Goal: Task Accomplishment & Management: Manage account settings

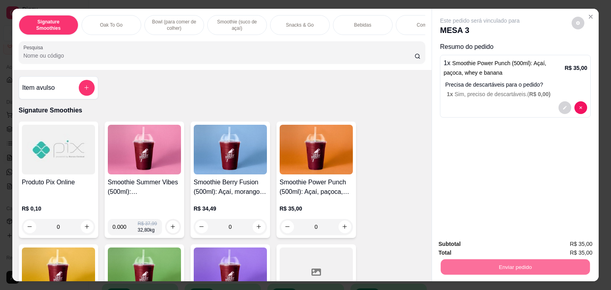
click at [507, 243] on button "Não registrar e enviar pedido" at bounding box center [488, 244] width 83 height 15
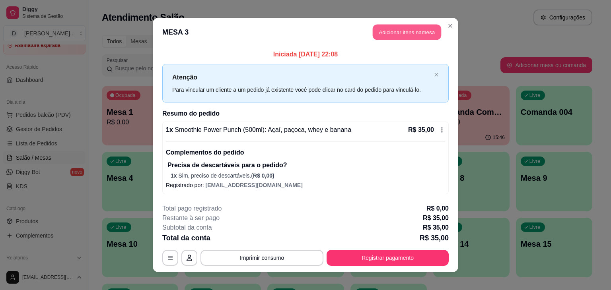
click at [401, 32] on button "Adicionar itens na mesa" at bounding box center [407, 33] width 68 height 16
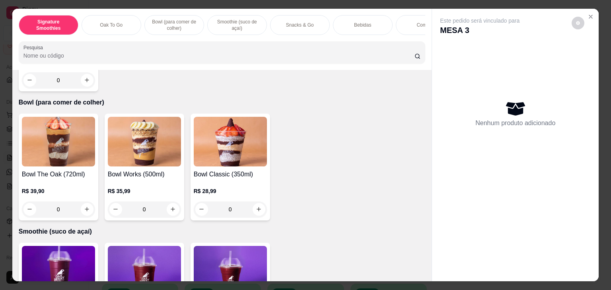
scroll to position [527, 0]
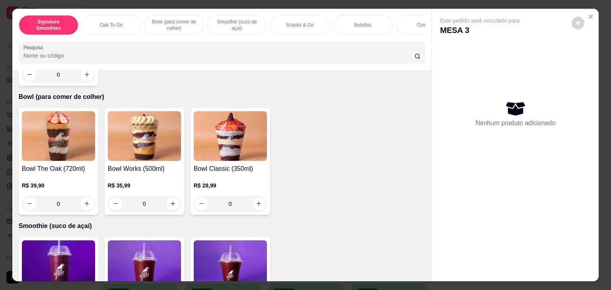
click at [257, 206] on div "0" at bounding box center [230, 204] width 73 height 16
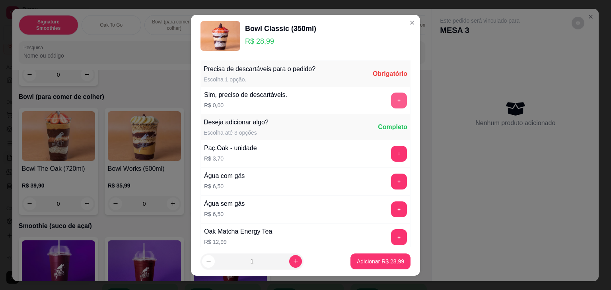
click at [391, 97] on button "+" at bounding box center [399, 101] width 16 height 16
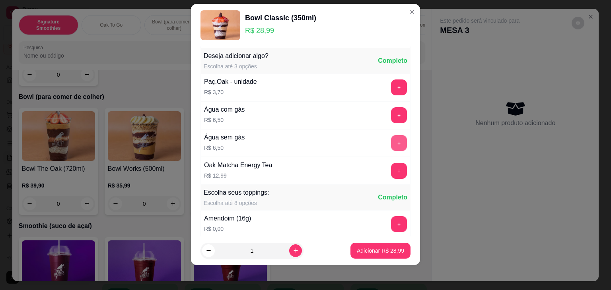
scroll to position [57, 0]
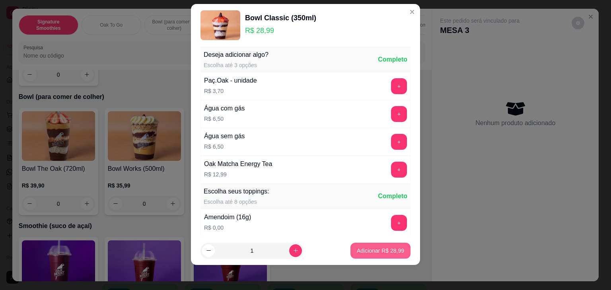
click at [380, 247] on p "Adicionar R$ 28,99" at bounding box center [380, 251] width 47 height 8
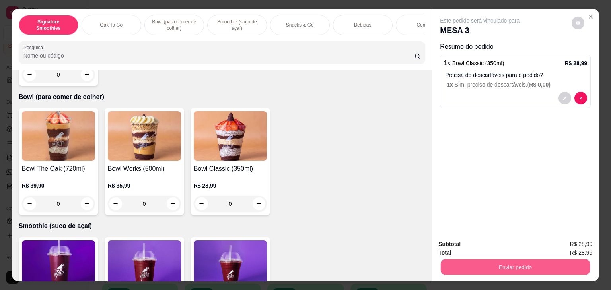
click at [480, 261] on button "Enviar pedido" at bounding box center [515, 268] width 149 height 16
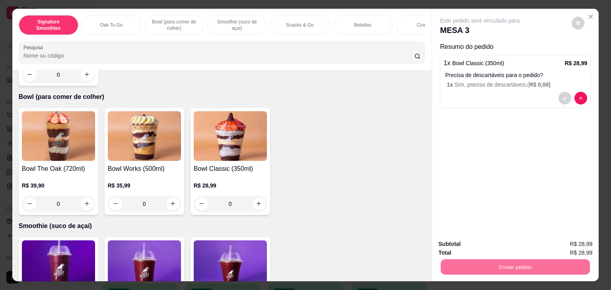
click at [466, 245] on button "Não registrar e enviar pedido" at bounding box center [488, 244] width 80 height 15
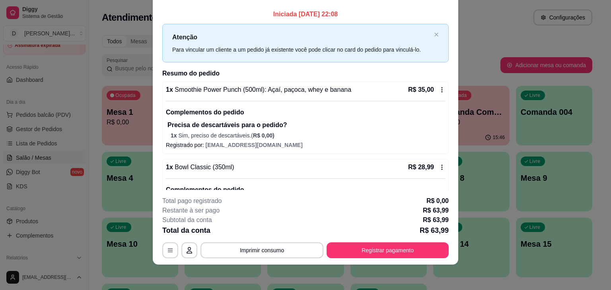
scroll to position [0, 0]
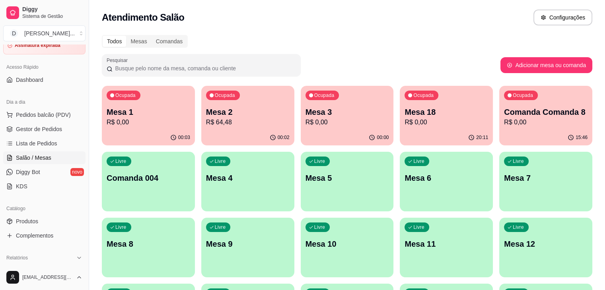
click at [307, 107] on p "Mesa 3" at bounding box center [346, 112] width 83 height 11
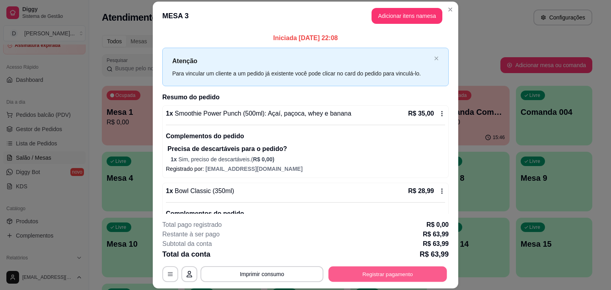
click at [382, 270] on button "Registrar pagamento" at bounding box center [387, 275] width 118 height 16
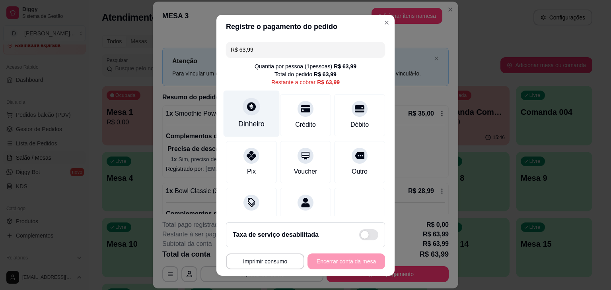
click at [260, 112] on div "Dinheiro" at bounding box center [251, 113] width 56 height 47
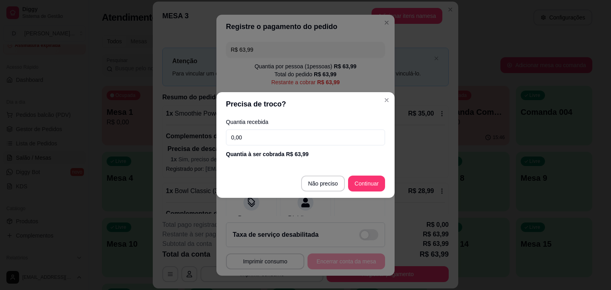
drag, startPoint x: 291, startPoint y: 136, endPoint x: 229, endPoint y: 128, distance: 62.5
click at [229, 128] on div "Quantia recebida 0,00 Quantia à ser cobrada R$ 63,99" at bounding box center [305, 138] width 178 height 45
click at [256, 136] on input "0,00" at bounding box center [305, 138] width 159 height 16
type input "40,00"
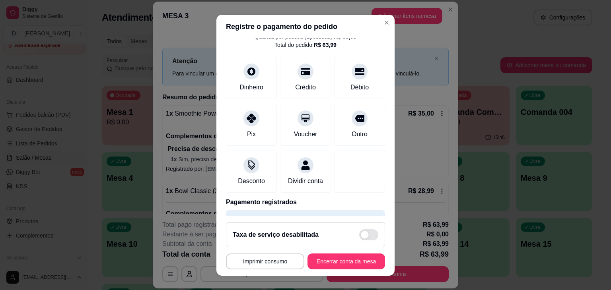
scroll to position [59, 0]
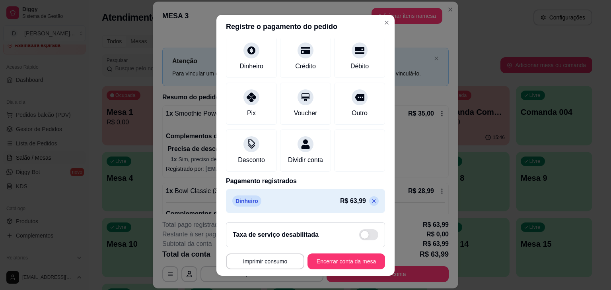
click at [369, 196] on p at bounding box center [374, 201] width 10 height 10
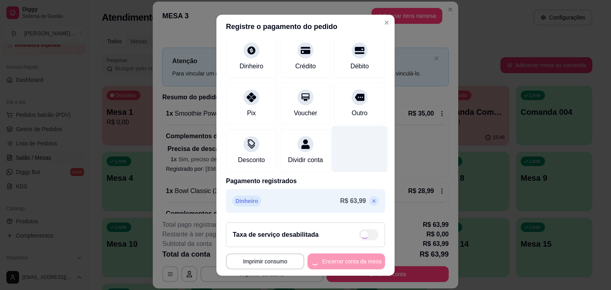
scroll to position [0, 0]
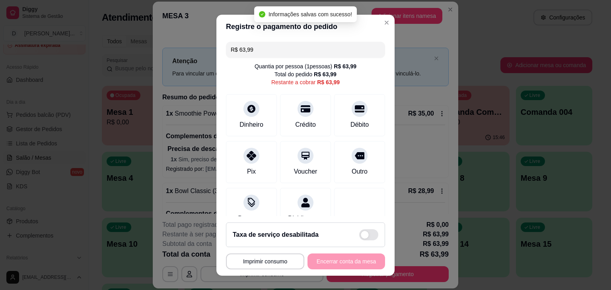
drag, startPoint x: 264, startPoint y: 49, endPoint x: 218, endPoint y: 43, distance: 45.8
click at [218, 43] on div "R$ 63,99 Quantia por pessoa ( 1 pessoas) R$ 63,99 Total do pedido R$ 63,99 Rest…" at bounding box center [305, 128] width 178 height 178
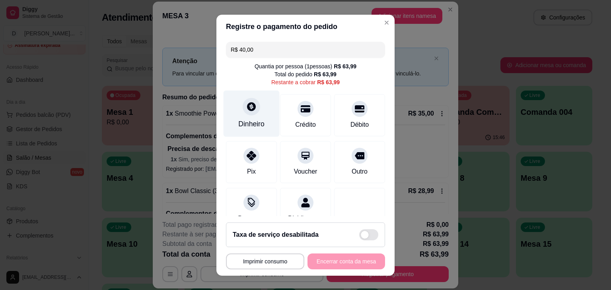
type input "R$ 40,00"
click at [248, 102] on div at bounding box center [251, 106] width 17 height 17
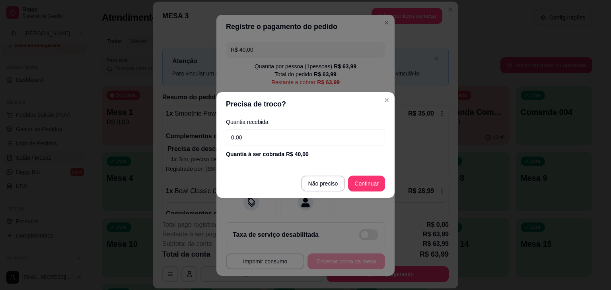
drag, startPoint x: 274, startPoint y: 135, endPoint x: 223, endPoint y: 134, distance: 50.9
click at [223, 134] on div "Quantia recebida 0,00 Quantia à ser cobrada R$ 40,00" at bounding box center [305, 138] width 178 height 45
type input "40,00"
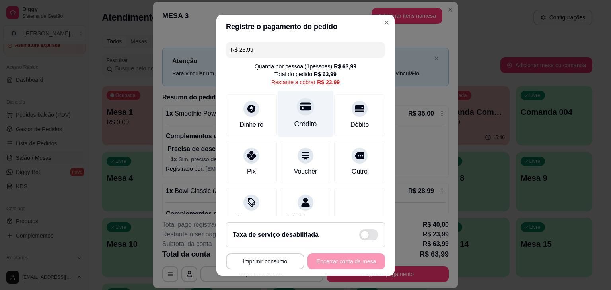
click at [305, 119] on div "Crédito" at bounding box center [306, 113] width 56 height 47
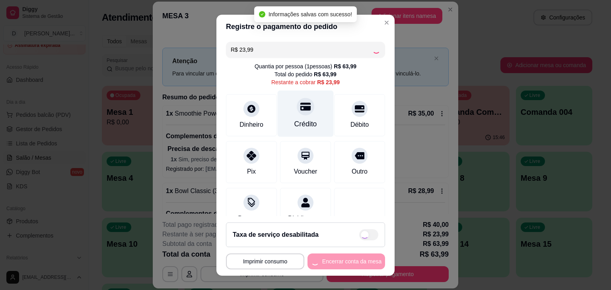
type input "R$ 0,00"
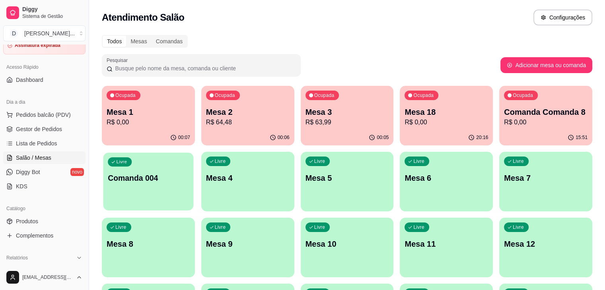
click at [194, 153] on div "Livre Comanda 004" at bounding box center [148, 177] width 90 height 49
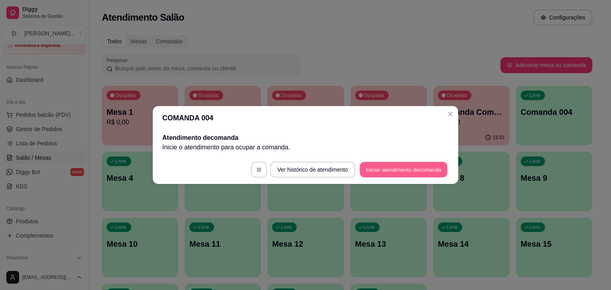
click at [383, 169] on button "Iniciar atendimento de comanda" at bounding box center [403, 170] width 88 height 16
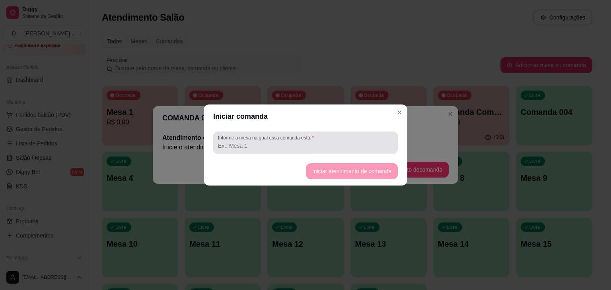
click at [314, 139] on div at bounding box center [305, 143] width 175 height 16
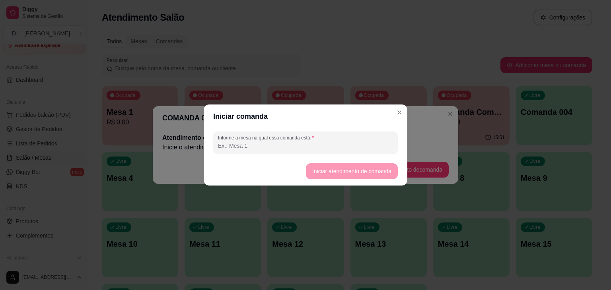
click at [305, 143] on input "Informe a mesa na qual essa comanda está." at bounding box center [305, 146] width 175 height 8
type input "mesa4"
click at [322, 167] on button "Iniciar atendimento de comanda" at bounding box center [352, 171] width 92 height 16
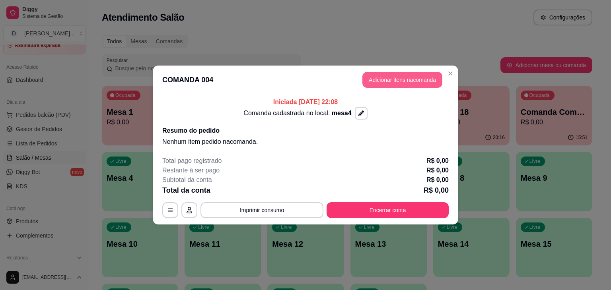
click at [416, 85] on button "Adicionar itens na comanda" at bounding box center [402, 80] width 80 height 16
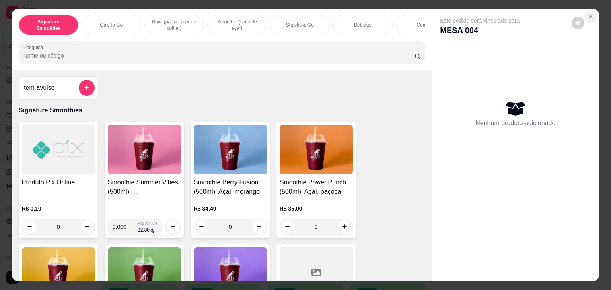
click at [589, 15] on icon "Close" at bounding box center [590, 16] width 3 height 3
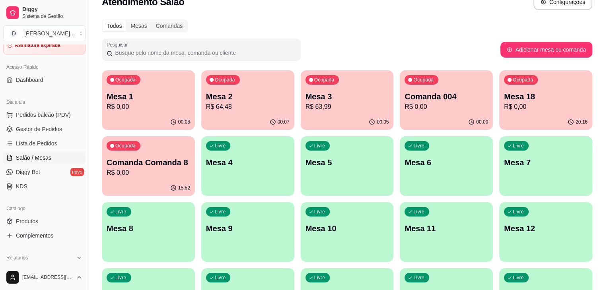
scroll to position [15, 0]
click at [189, 158] on p "Comanda Comanda 8" at bounding box center [148, 163] width 81 height 11
click at [207, 164] on p "Mesa 4" at bounding box center [247, 163] width 81 height 11
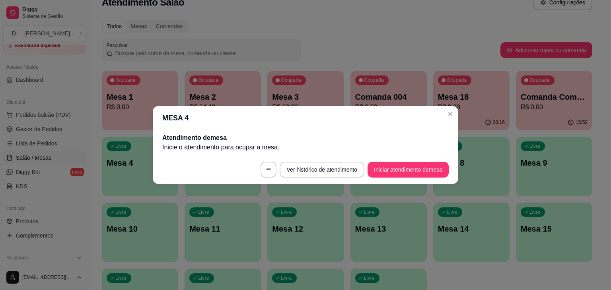
drag, startPoint x: 361, startPoint y: 195, endPoint x: 307, endPoint y: 114, distance: 97.4
click at [307, 114] on header "MESA 4" at bounding box center [305, 118] width 305 height 24
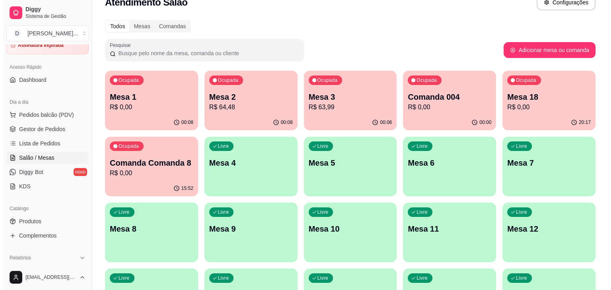
scroll to position [0, 0]
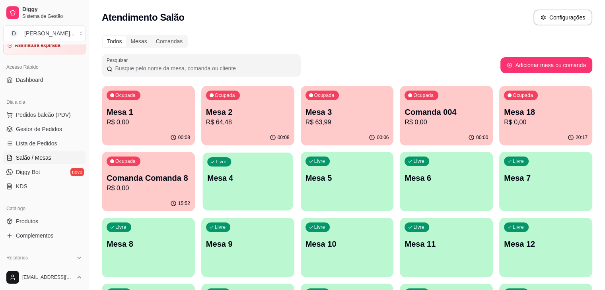
click at [202, 168] on div "Livre Mesa 4" at bounding box center [247, 177] width 90 height 49
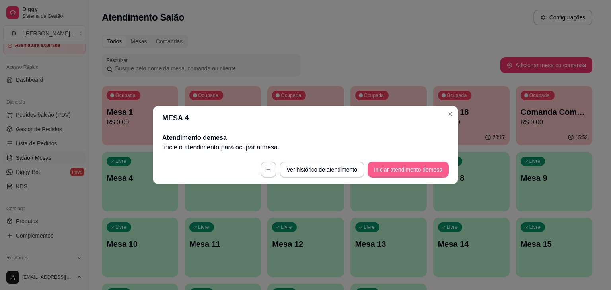
click at [435, 163] on button "Iniciar atendimento de mesa" at bounding box center [407, 170] width 81 height 16
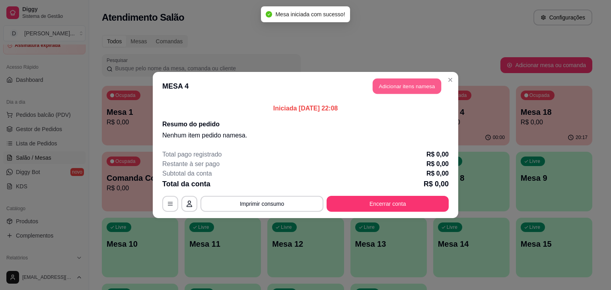
click at [408, 87] on button "Adicionar itens na mesa" at bounding box center [407, 87] width 68 height 16
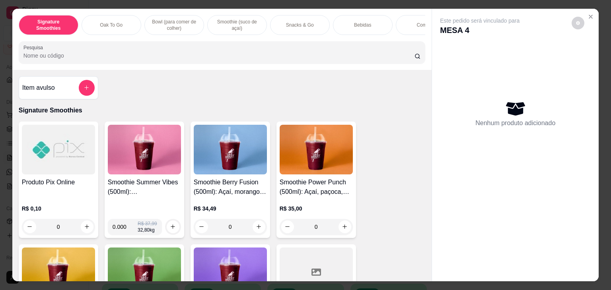
click at [260, 229] on div "0" at bounding box center [230, 227] width 73 height 16
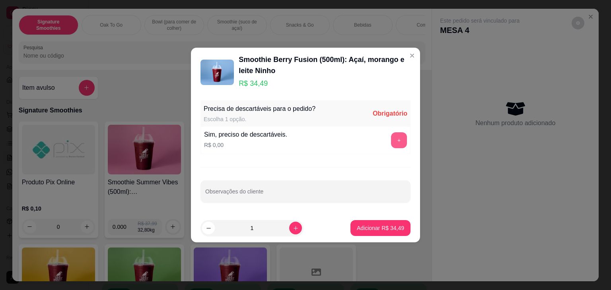
click at [394, 139] on button "+" at bounding box center [399, 140] width 16 height 16
click at [356, 235] on button "Adicionar R$ 34,49" at bounding box center [380, 228] width 60 height 16
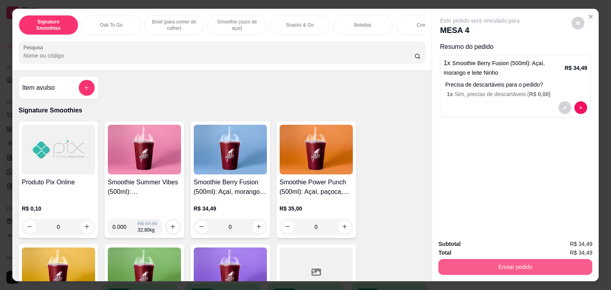
click at [499, 259] on button "Enviar pedido" at bounding box center [515, 267] width 154 height 16
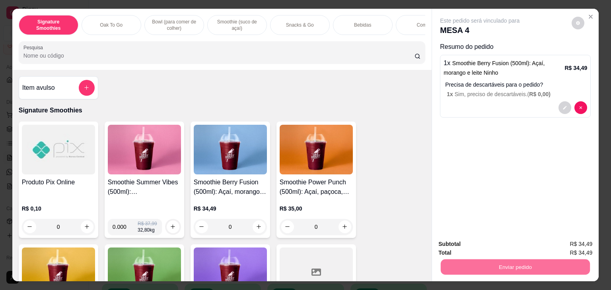
click at [503, 239] on button "Não registrar e enviar pedido" at bounding box center [488, 244] width 83 height 15
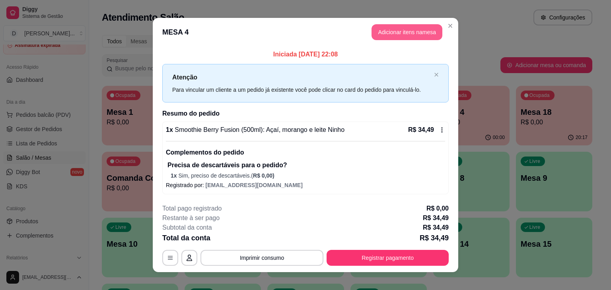
click at [392, 30] on button "Adicionar itens na mesa" at bounding box center [406, 32] width 71 height 16
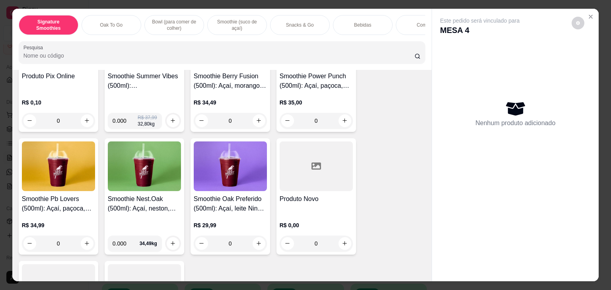
scroll to position [107, 0]
click at [254, 247] on div "0" at bounding box center [230, 243] width 73 height 16
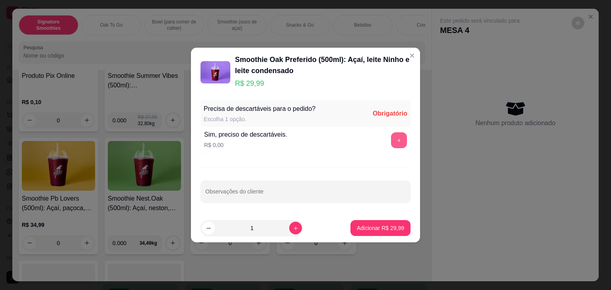
click at [397, 139] on button "+" at bounding box center [399, 140] width 16 height 16
click at [380, 225] on p "Adicionar R$ 29,99" at bounding box center [380, 228] width 47 height 8
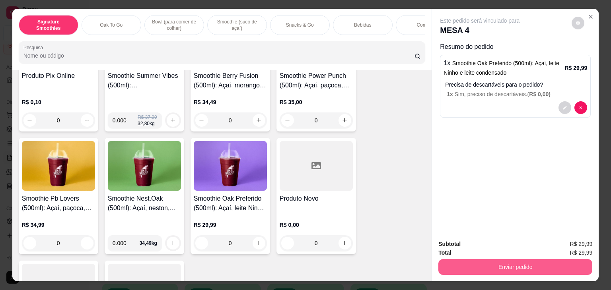
click at [485, 261] on button "Enviar pedido" at bounding box center [515, 267] width 154 height 16
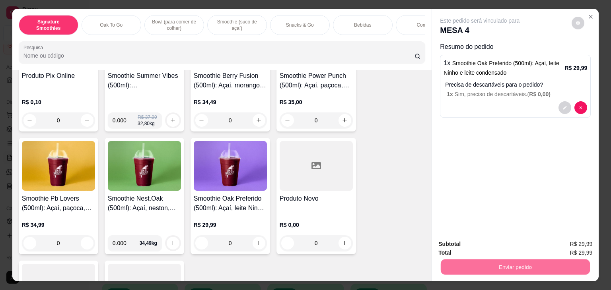
click at [512, 244] on button "Não registrar e enviar pedido" at bounding box center [488, 244] width 80 height 15
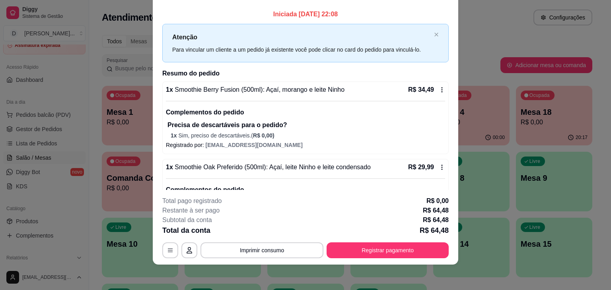
scroll to position [0, 0]
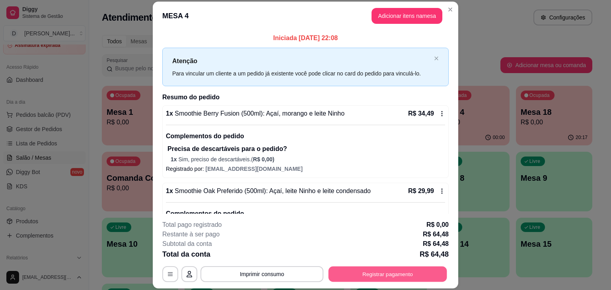
click at [371, 274] on button "Registrar pagamento" at bounding box center [387, 275] width 118 height 16
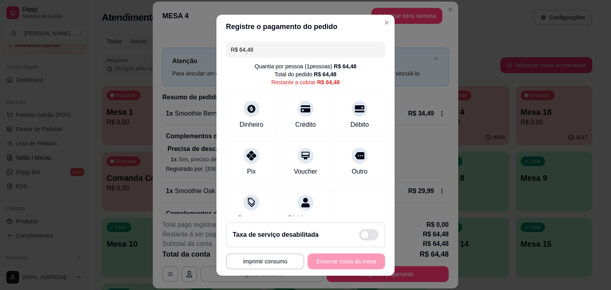
click at [266, 56] on input "R$ 64,48" at bounding box center [305, 50] width 149 height 16
type input "R$ 40,00"
click at [247, 111] on icon at bounding box center [251, 106] width 10 height 10
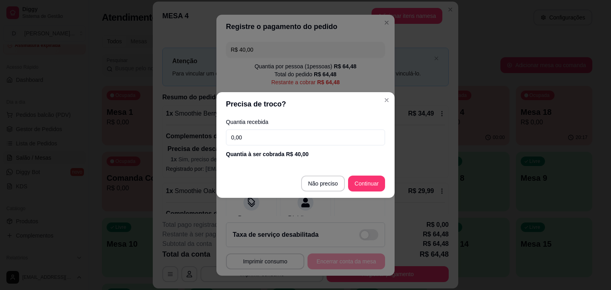
click at [269, 137] on input "0,00" at bounding box center [305, 138] width 159 height 16
type input "40,00"
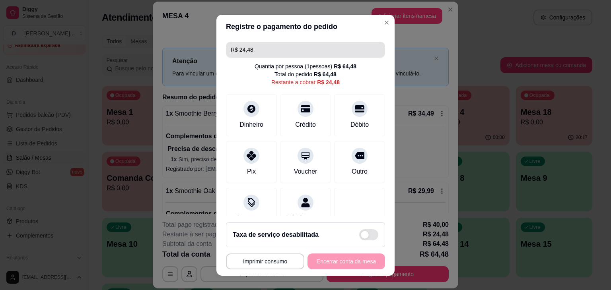
click at [254, 43] on input "R$ 24,48" at bounding box center [305, 50] width 149 height 16
click at [254, 44] on input "R$ 24,48" at bounding box center [305, 50] width 149 height 16
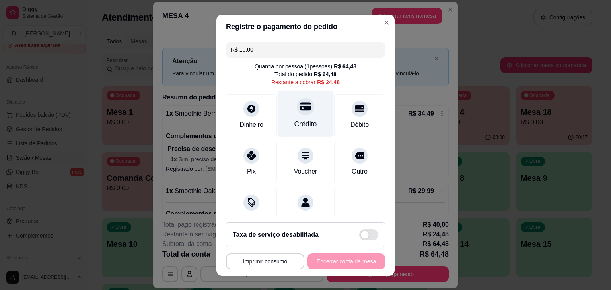
click at [300, 110] on icon at bounding box center [305, 107] width 10 height 8
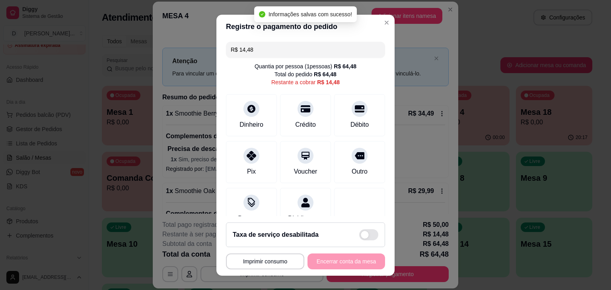
drag, startPoint x: 251, startPoint y: 49, endPoint x: 233, endPoint y: 48, distance: 17.9
click at [233, 48] on input "R$ 14,48" at bounding box center [305, 50] width 149 height 16
click at [240, 67] on div "Quantia por pessoa ( 1 pessoas) R$ 64,48 Total do pedido R$ 64,48 Restante a co…" at bounding box center [305, 74] width 159 height 24
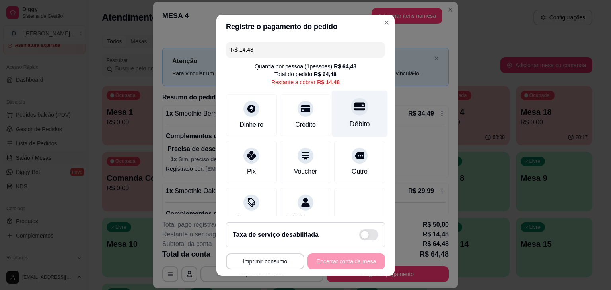
click at [352, 121] on div "Débito" at bounding box center [359, 124] width 20 height 10
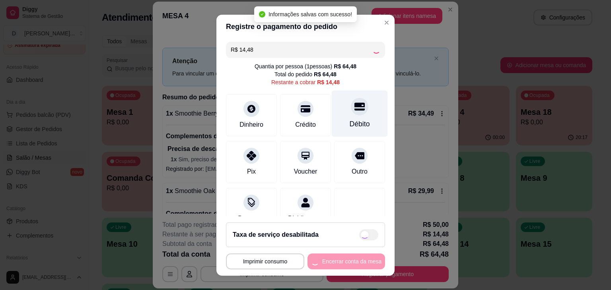
type input "R$ 0,00"
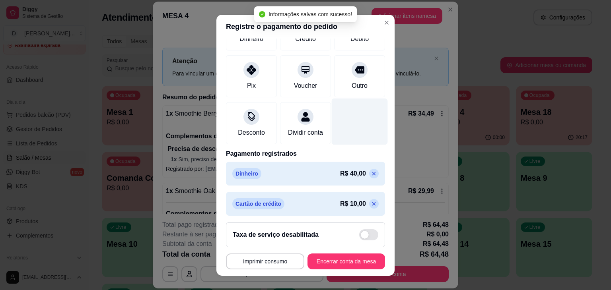
scroll to position [120, 0]
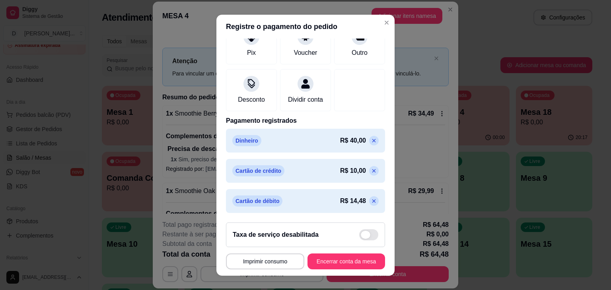
click at [361, 237] on span at bounding box center [368, 234] width 19 height 11
click at [361, 237] on input "checkbox" at bounding box center [361, 238] width 5 height 5
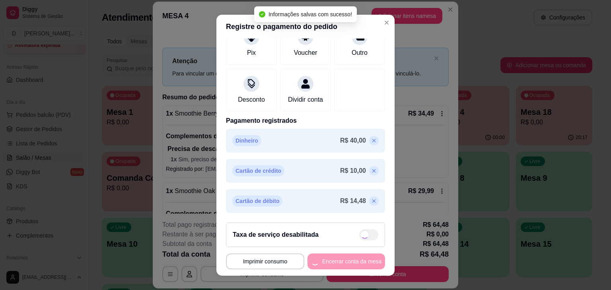
checkbox input "true"
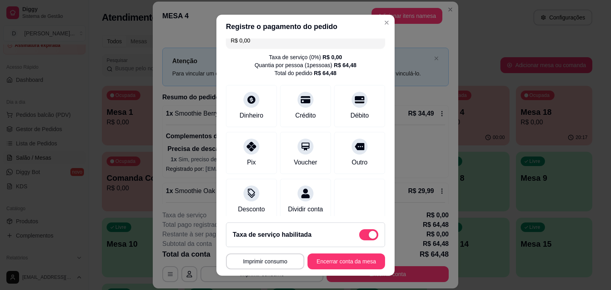
scroll to position [0, 0]
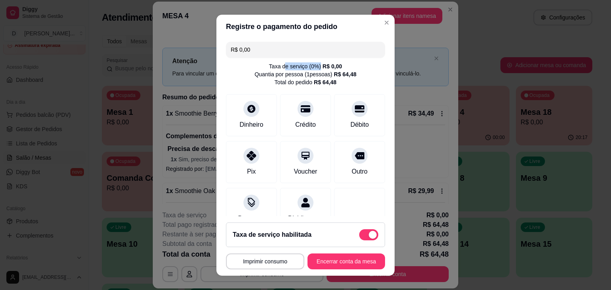
drag, startPoint x: 276, startPoint y: 66, endPoint x: 334, endPoint y: 66, distance: 58.0
click at [334, 66] on div "Taxa de serviço ( 0 %) R$ 0,00 Quantia por pessoa ( 1 pessoas) R$ 64,48 Total d…" at bounding box center [305, 74] width 159 height 24
click at [336, 66] on div "Taxa de serviço ( 0 %) R$ 0,00 Quantia por pessoa ( 1 pessoas) R$ 64,48 Total d…" at bounding box center [305, 74] width 159 height 24
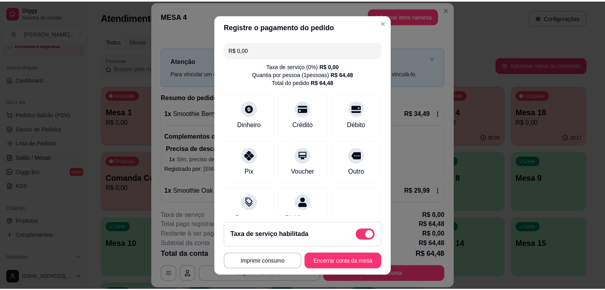
scroll to position [128, 0]
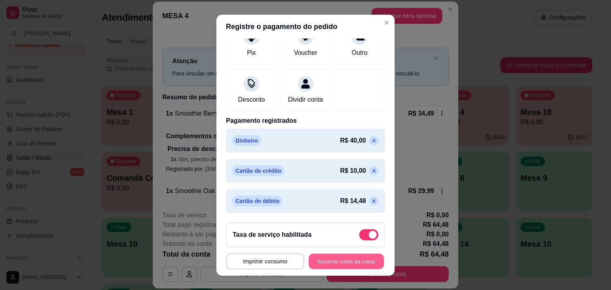
click at [340, 263] on button "Encerrar conta da mesa" at bounding box center [346, 262] width 75 height 16
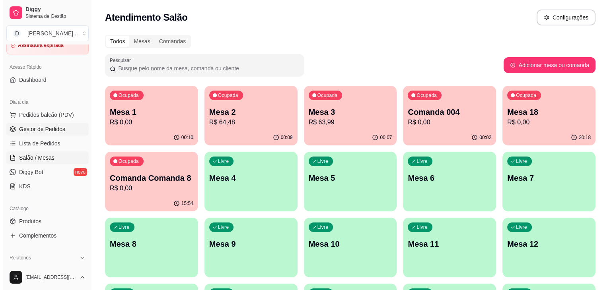
scroll to position [0, 0]
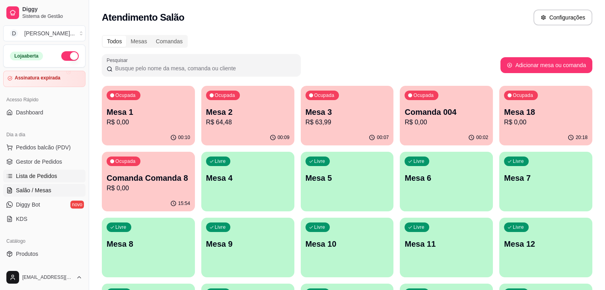
click at [38, 173] on span "Lista de Pedidos" at bounding box center [36, 176] width 41 height 8
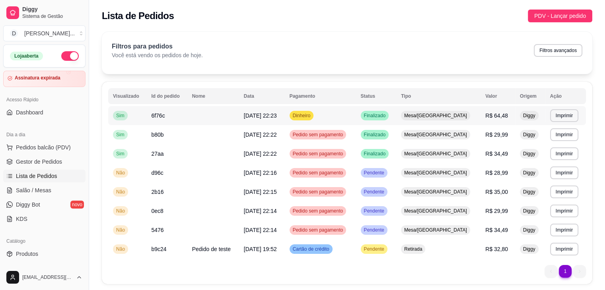
click at [372, 110] on tr "**********" at bounding box center [347, 115] width 478 height 19
click at [356, 116] on td "Dinheiro" at bounding box center [320, 115] width 71 height 19
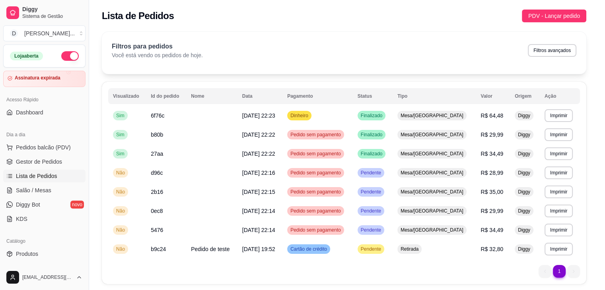
click at [365, 116] on div "Número da Mesa 4 Tipo Mesa Horário do pedido [DATE] 22:23 Status do pedido FINA…" at bounding box center [302, 143] width 214 height 186
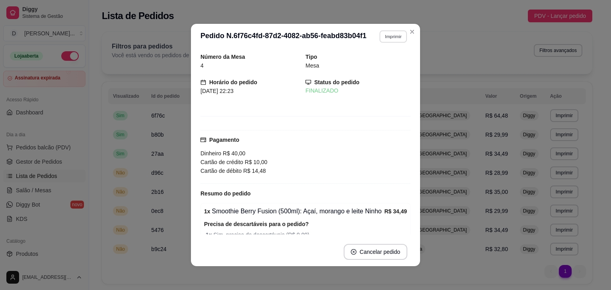
click at [385, 37] on button "Imprimir" at bounding box center [392, 36] width 27 height 12
click at [409, 32] on icon "Close" at bounding box center [412, 32] width 6 height 6
